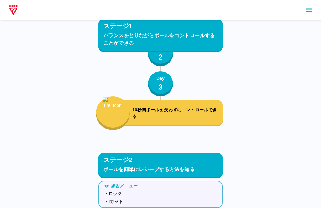
scroll to position [580, 0]
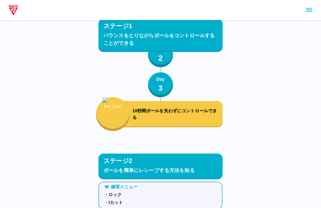
click at [317, 6] on div at bounding box center [160, 10] width 321 height 20
click at [310, 12] on icon "sidemenu" at bounding box center [309, 10] width 8 height 8
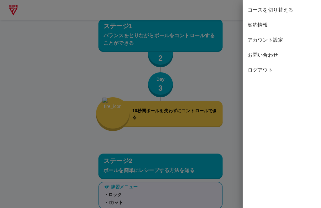
click at [263, 71] on span "ログアウト" at bounding box center [282, 70] width 68 height 8
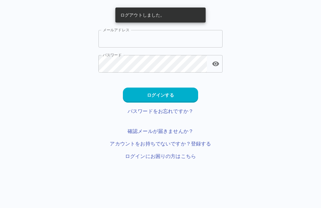
click at [172, 35] on input "メールアドレス" at bounding box center [160, 39] width 124 height 18
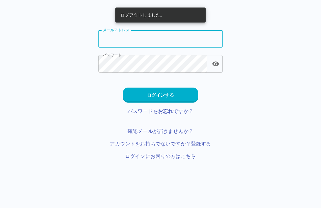
type input "**********"
click at [172, 97] on button "ログインする" at bounding box center [160, 95] width 75 height 15
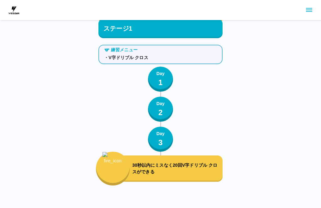
scroll to position [1024, 0]
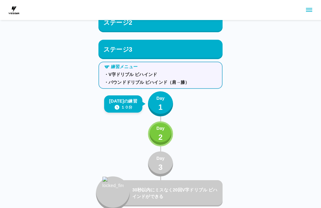
click at [159, 130] on p "Day" at bounding box center [160, 128] width 8 height 7
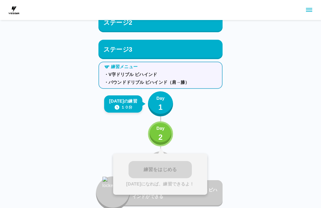
click at [159, 103] on p "1" at bounding box center [160, 107] width 4 height 11
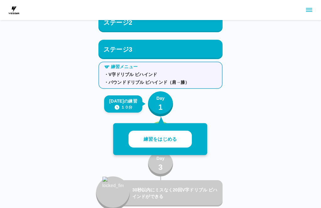
click at [157, 102] on div "Day 1" at bounding box center [160, 104] width 8 height 18
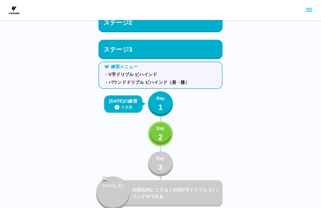
click at [156, 96] on button "Day 1" at bounding box center [160, 104] width 25 height 25
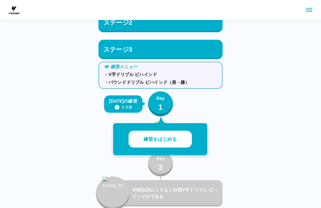
click at [150, 140] on p "練習をはじめる" at bounding box center [160, 139] width 33 height 7
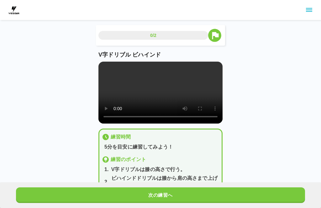
click at [167, 87] on video at bounding box center [160, 93] width 124 height 62
click at [193, 119] on video at bounding box center [160, 93] width 124 height 62
click at [209, 191] on button "次の練習へ" at bounding box center [160, 196] width 289 height 16
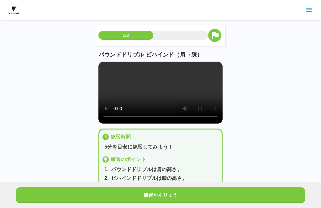
click at [161, 97] on video at bounding box center [160, 93] width 124 height 62
click at [259, 92] on div "1/2 パウンドドリブル ビハインド（肩→膝） 練習時間 5分を目安に練習してみよう！ 練習のポイント 1 . パウンドドリブルは肩の高さ。 2 . ビハイン…" at bounding box center [160, 106] width 321 height 213
click at [202, 105] on video at bounding box center [160, 93] width 124 height 62
click at [276, 85] on div "1/2 パウンドドリブル ビハインド（肩→膝） 練習時間 5分を目安に練習してみよう！ 練習のポイント 1 . パウンドドリブルは肩の高さ。 2 . ビハイン…" at bounding box center [160, 106] width 321 height 213
click at [273, 86] on div "1/2 パウンドドリブル ビハインド（肩→膝） 練習時間 5分を目安に練習してみよう！ 練習のポイント 1 . パウンドドリブルは肩の高さ。 2 . ビハイン…" at bounding box center [160, 106] width 321 height 213
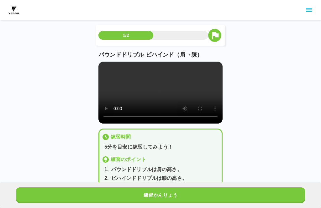
click at [278, 84] on div "1/2 パウンドドリブル ビハインド（肩→膝） 練習時間 5分を目安に練習してみよう！ 練習のポイント 1 . パウンドドリブルは肩の高さ。 2 . ビハイン…" at bounding box center [160, 106] width 321 height 213
click at [207, 103] on video at bounding box center [160, 93] width 124 height 62
click at [107, 62] on video at bounding box center [160, 93] width 124 height 62
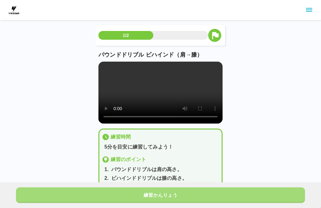
click at [193, 197] on button "練習かんりょう" at bounding box center [160, 196] width 289 height 16
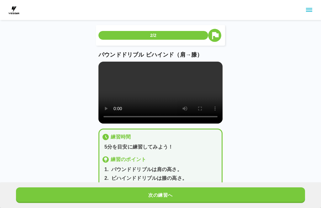
click at [208, 189] on button "次の練習へ" at bounding box center [160, 196] width 289 height 16
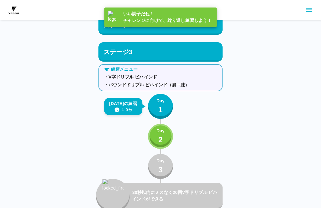
scroll to position [1024, 0]
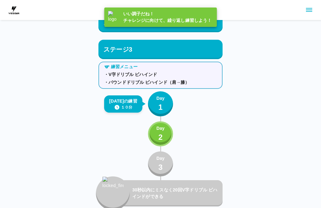
click at [163, 103] on div "Day 1" at bounding box center [160, 104] width 8 height 18
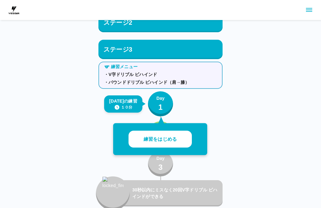
click at [173, 139] on p "練習をはじめる" at bounding box center [160, 139] width 33 height 7
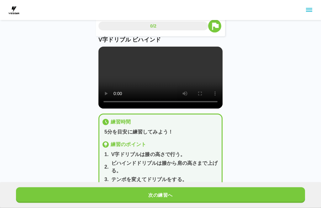
scroll to position [23, 0]
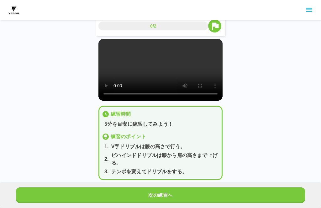
click at [150, 73] on video at bounding box center [160, 70] width 124 height 62
click at [228, 203] on button "次の練習へ" at bounding box center [160, 196] width 289 height 16
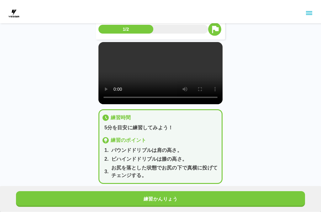
scroll to position [0, 0]
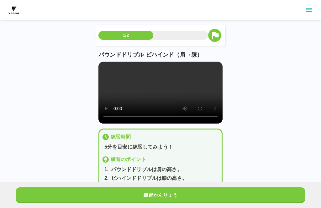
click at [146, 121] on video at bounding box center [160, 93] width 124 height 62
click at [164, 93] on video at bounding box center [160, 93] width 124 height 62
click at [170, 115] on video at bounding box center [160, 93] width 124 height 62
click at [187, 107] on video at bounding box center [160, 93] width 124 height 62
click at [174, 120] on video at bounding box center [160, 93] width 124 height 62
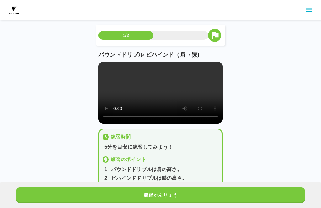
click at [169, 123] on video at bounding box center [160, 93] width 124 height 62
click at [161, 85] on video at bounding box center [160, 93] width 124 height 62
click at [177, 104] on video at bounding box center [160, 93] width 124 height 62
click at [166, 88] on video at bounding box center [160, 93] width 124 height 62
click at [180, 103] on video at bounding box center [160, 93] width 124 height 62
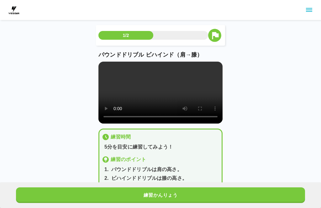
click at [162, 93] on video at bounding box center [160, 93] width 124 height 62
click at [160, 95] on video at bounding box center [160, 93] width 124 height 62
click at [107, 68] on video at bounding box center [160, 93] width 124 height 62
